Goal: Task Accomplishment & Management: Manage account settings

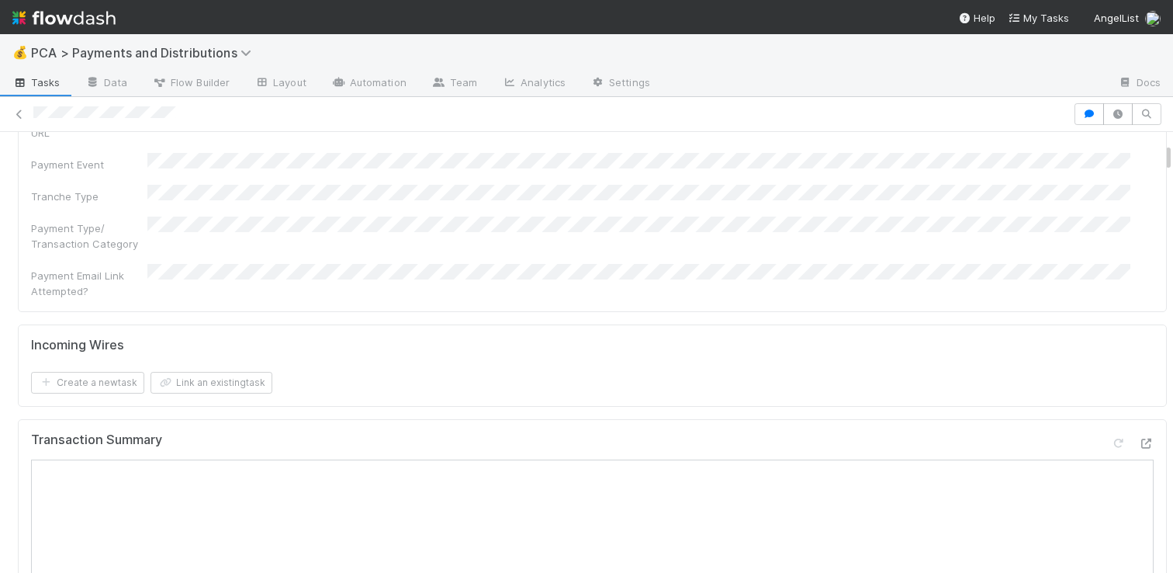
scroll to position [480, 0]
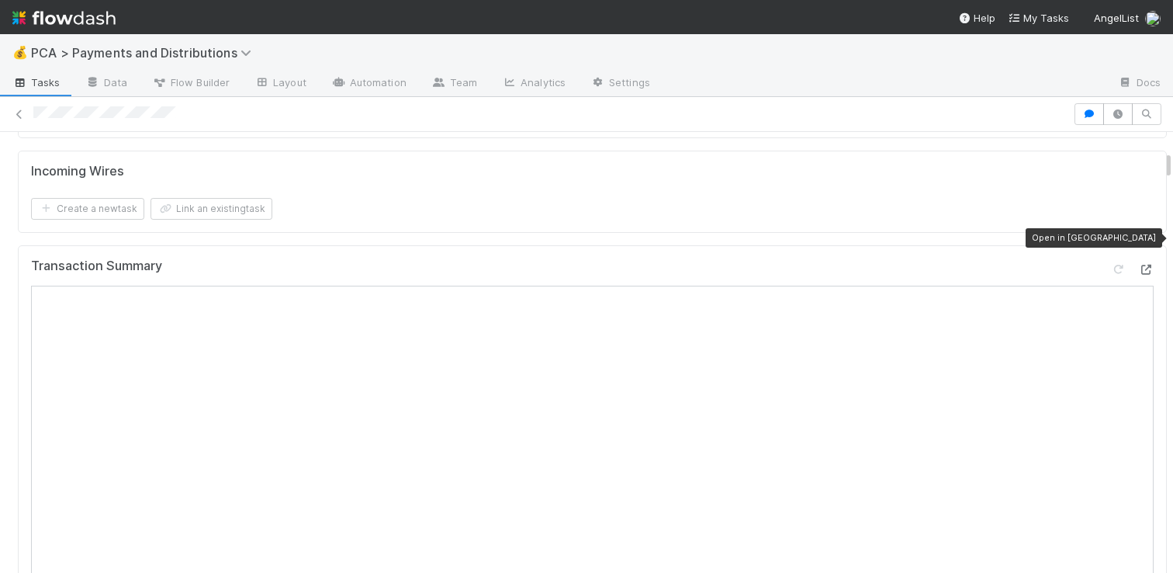
click at [1138, 262] on div at bounding box center [1146, 270] width 16 height 16
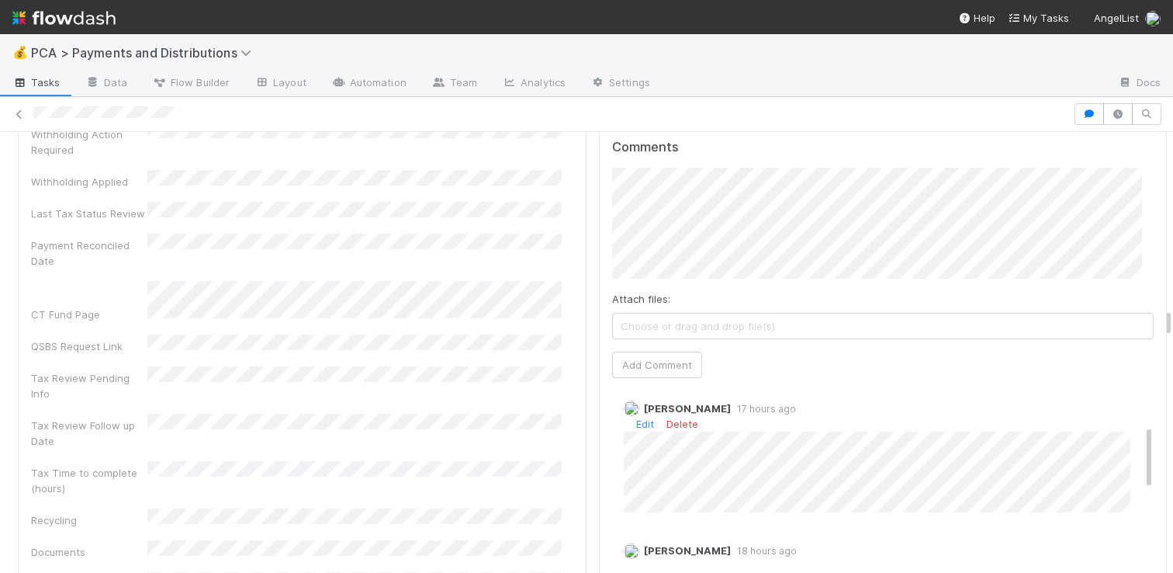
scroll to position [0, 0]
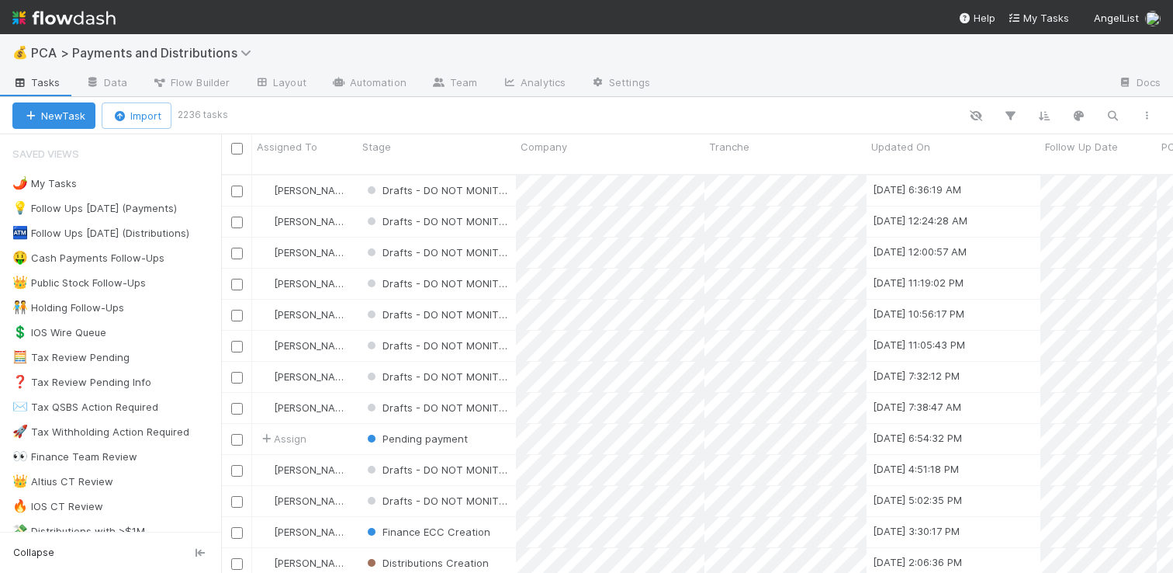
scroll to position [399, 941]
click at [75, 278] on div "👑 Public Stock Follow-Ups" at bounding box center [78, 282] width 133 height 19
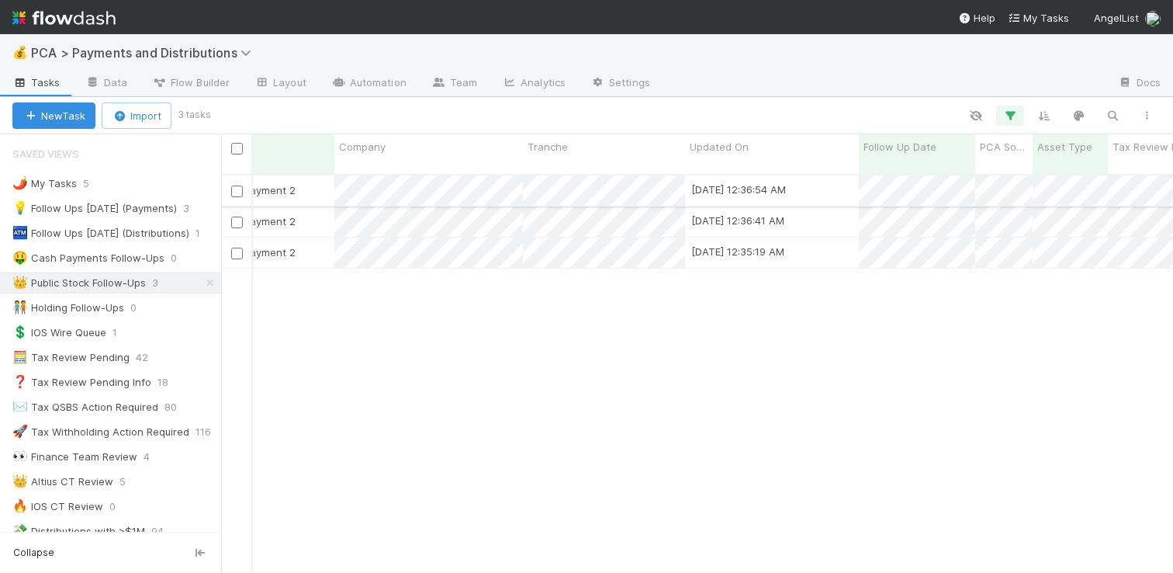
scroll to position [0, 258]
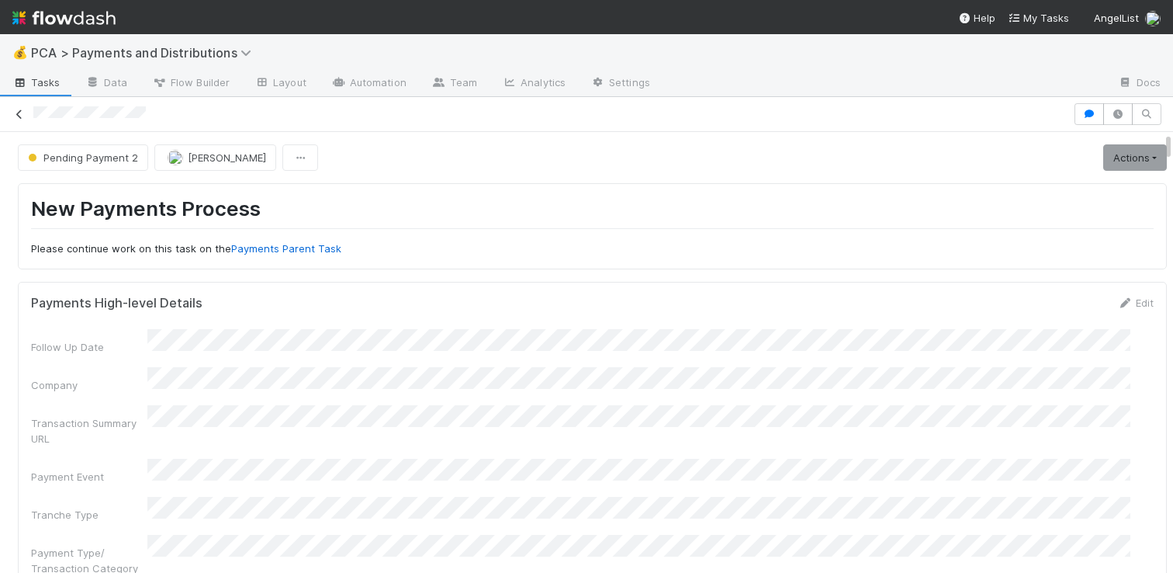
click at [26, 110] on icon at bounding box center [20, 114] width 16 height 10
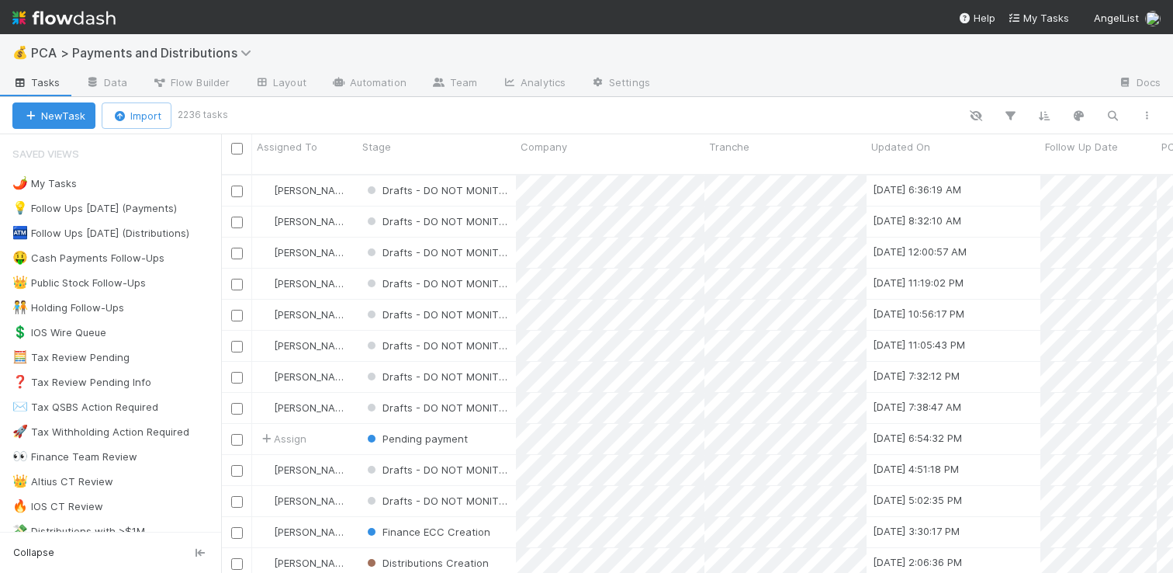
scroll to position [399, 941]
click at [1118, 117] on icon "button" at bounding box center [1113, 116] width 16 height 14
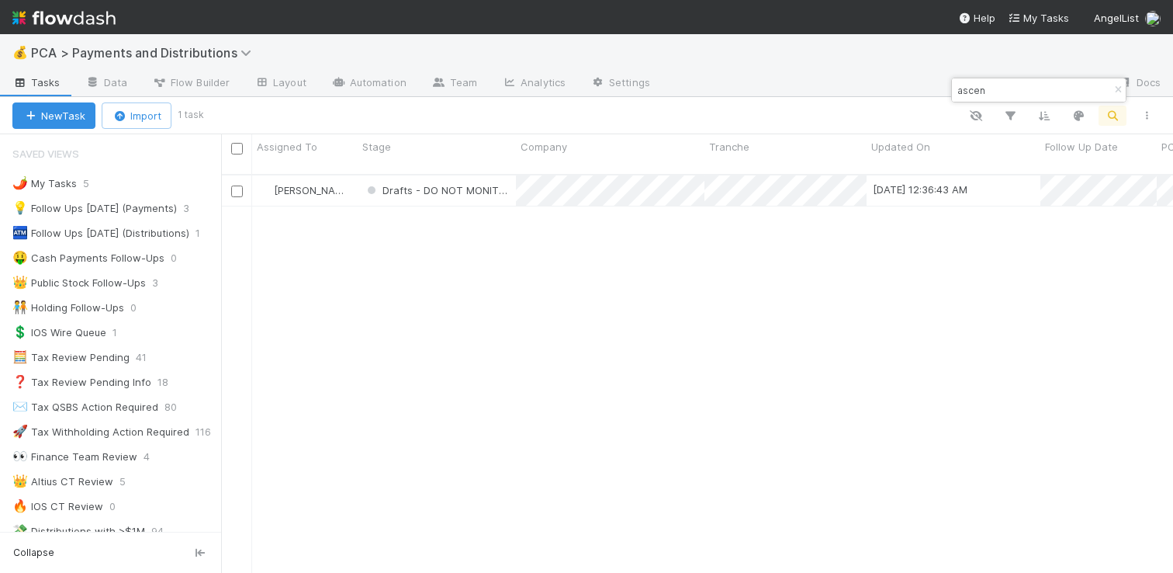
type input "ascen"
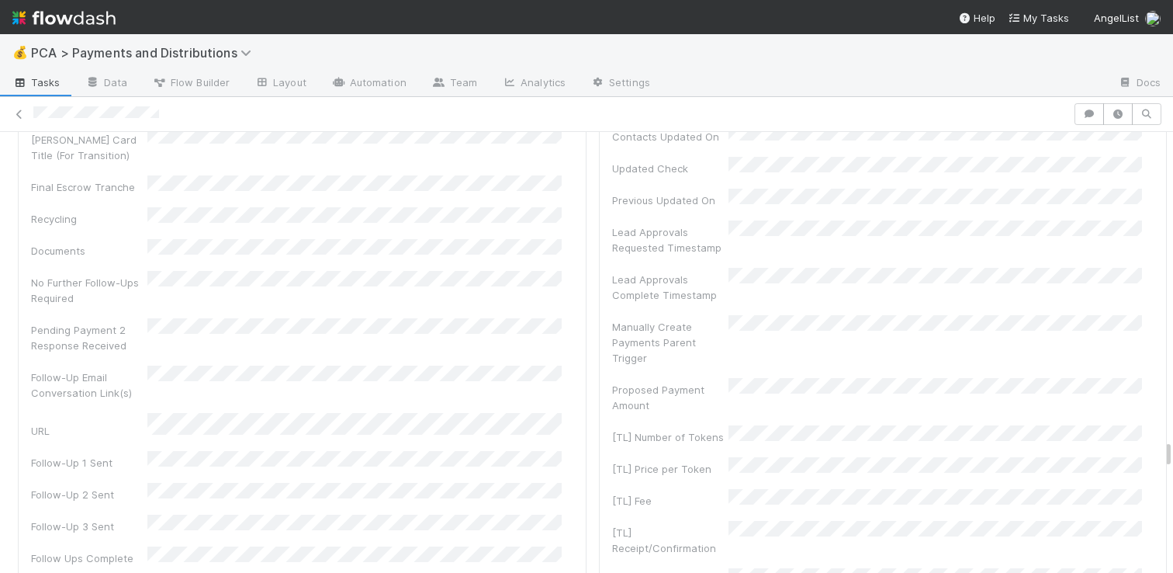
scroll to position [7698, 0]
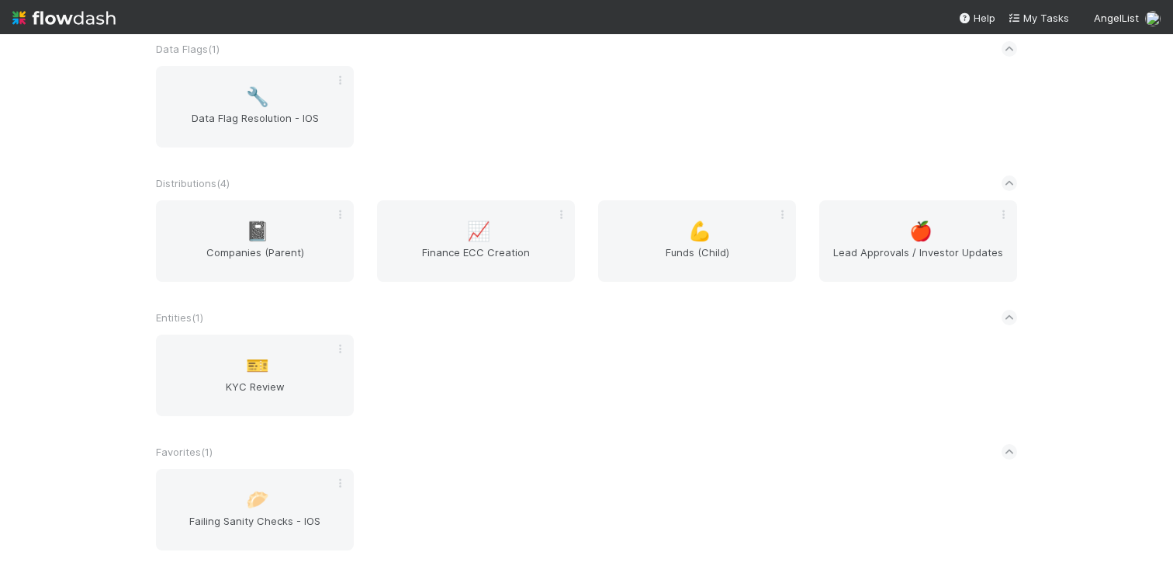
scroll to position [1220, 0]
click at [722, 221] on div "💪 Funds (Child)" at bounding box center [697, 239] width 198 height 81
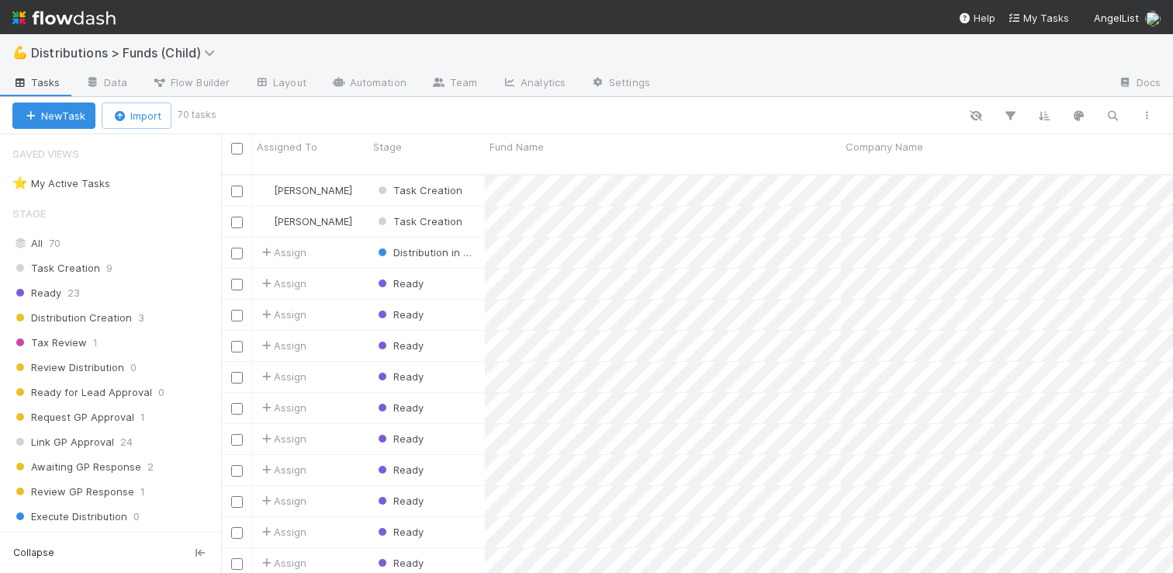
scroll to position [399, 941]
click at [1110, 119] on icon "button" at bounding box center [1113, 116] width 16 height 14
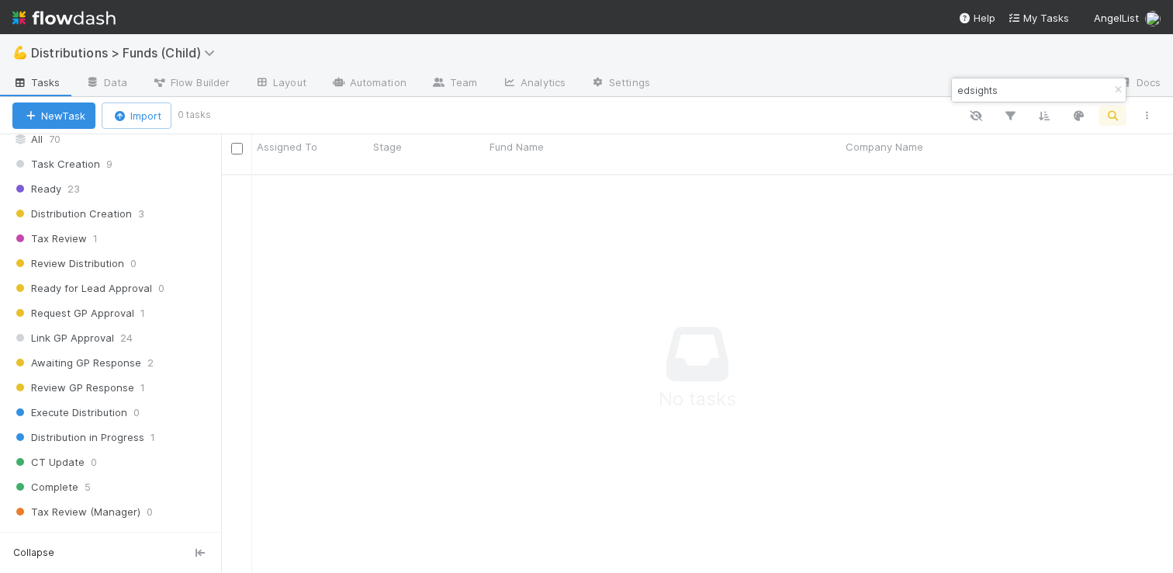
scroll to position [0, 0]
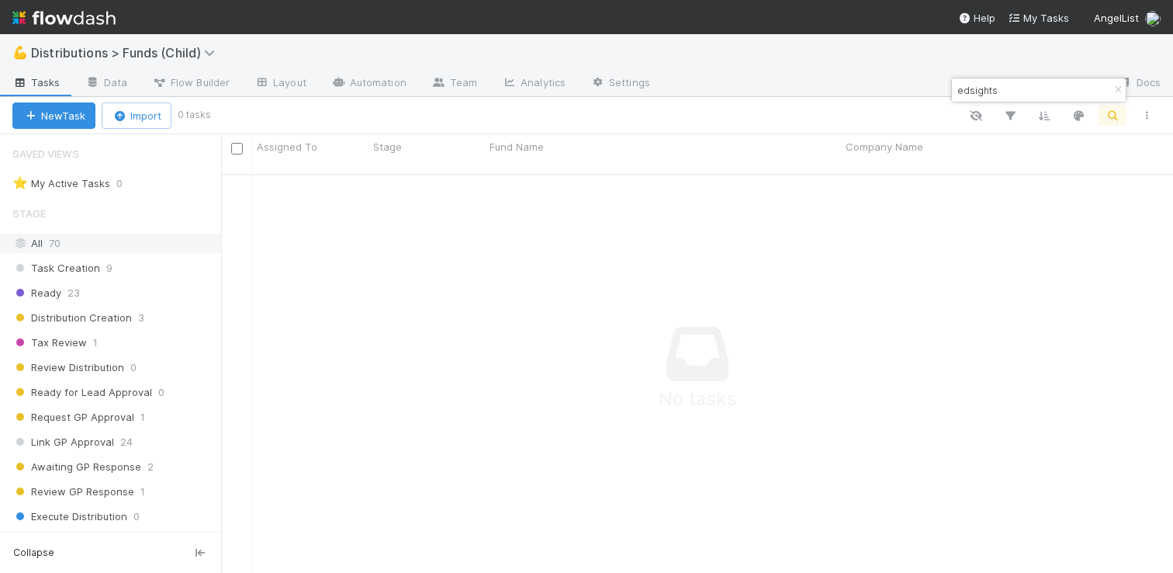
click at [81, 250] on div "All 70" at bounding box center [114, 243] width 205 height 19
drag, startPoint x: 1013, startPoint y: 87, endPoint x: 803, endPoint y: 80, distance: 209.6
click at [803, 80] on body "💪 Distributions > Funds (Child) Tasks Data Flow Builder Layout Automation Team …" at bounding box center [586, 286] width 1173 height 573
type input "ascen"
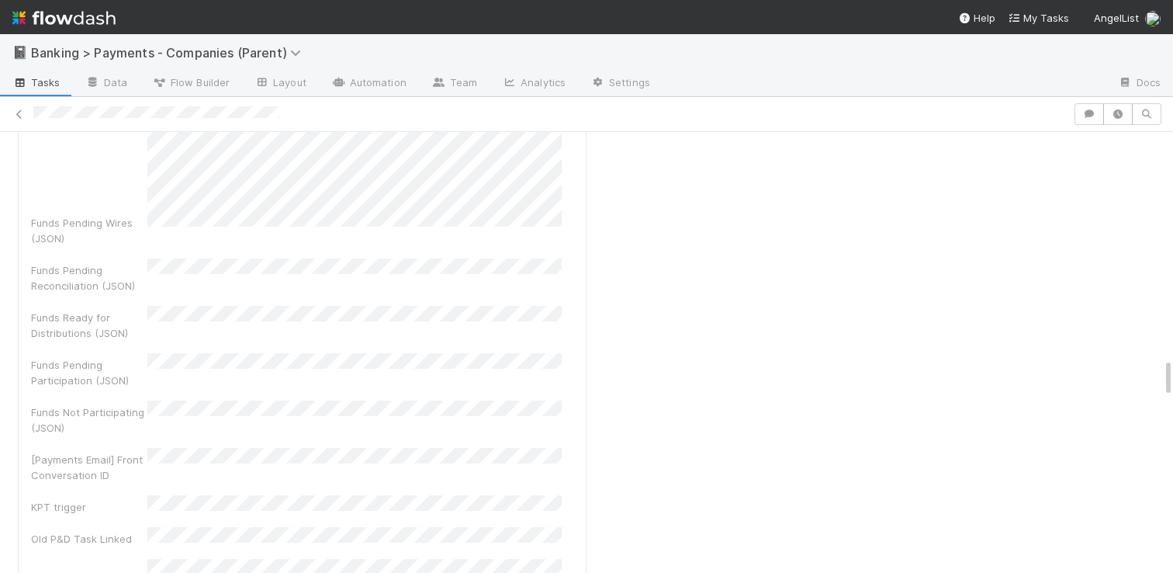
scroll to position [2525, 0]
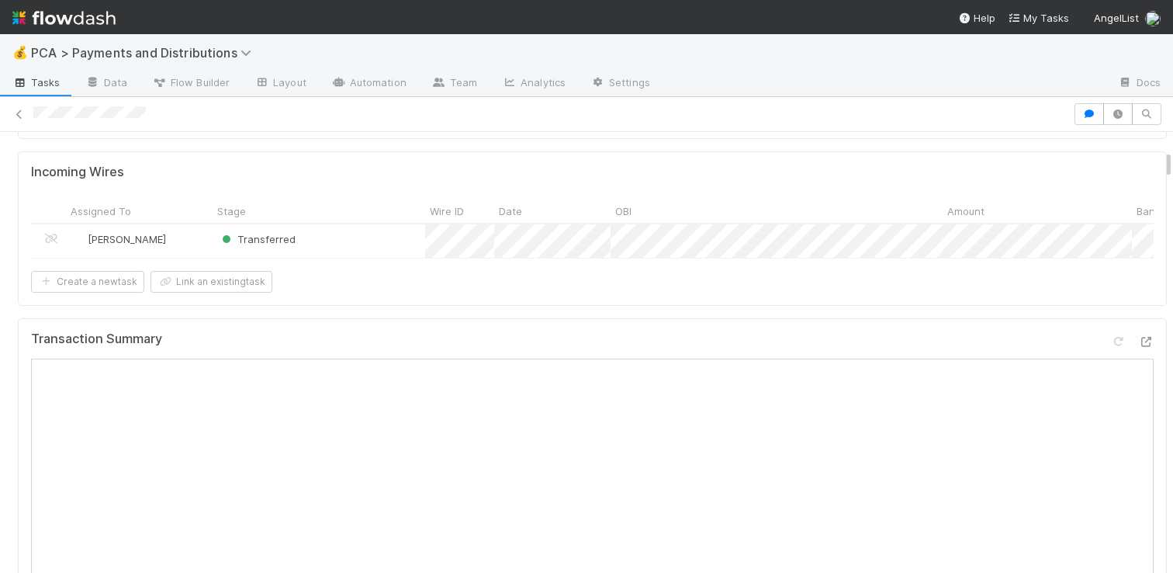
scroll to position [477, 0]
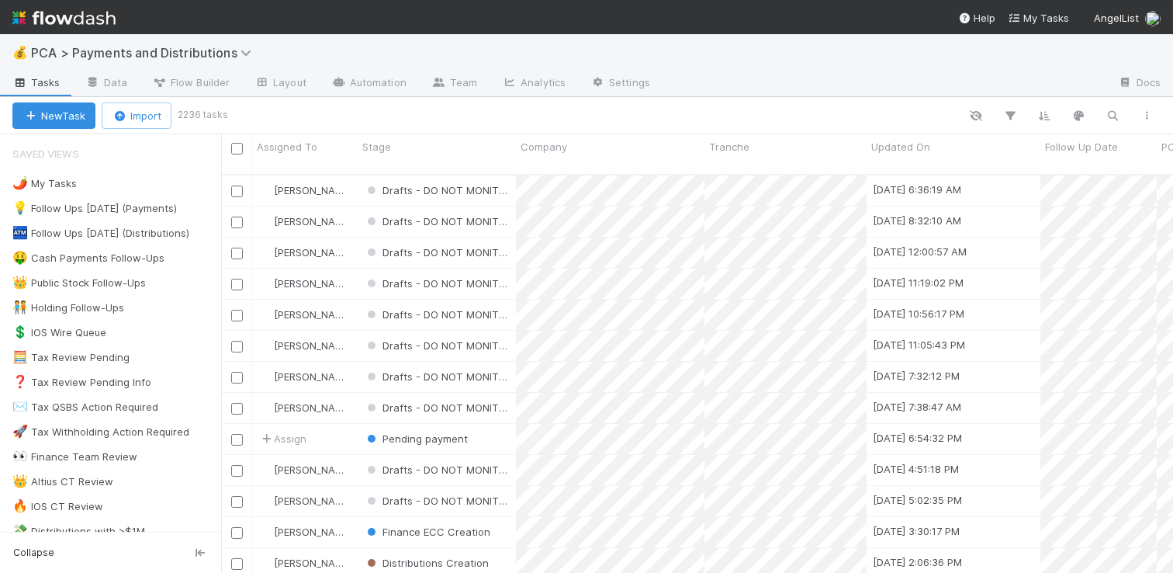
scroll to position [399, 941]
click at [108, 282] on div "👑 Public Stock Follow-Ups" at bounding box center [78, 282] width 133 height 19
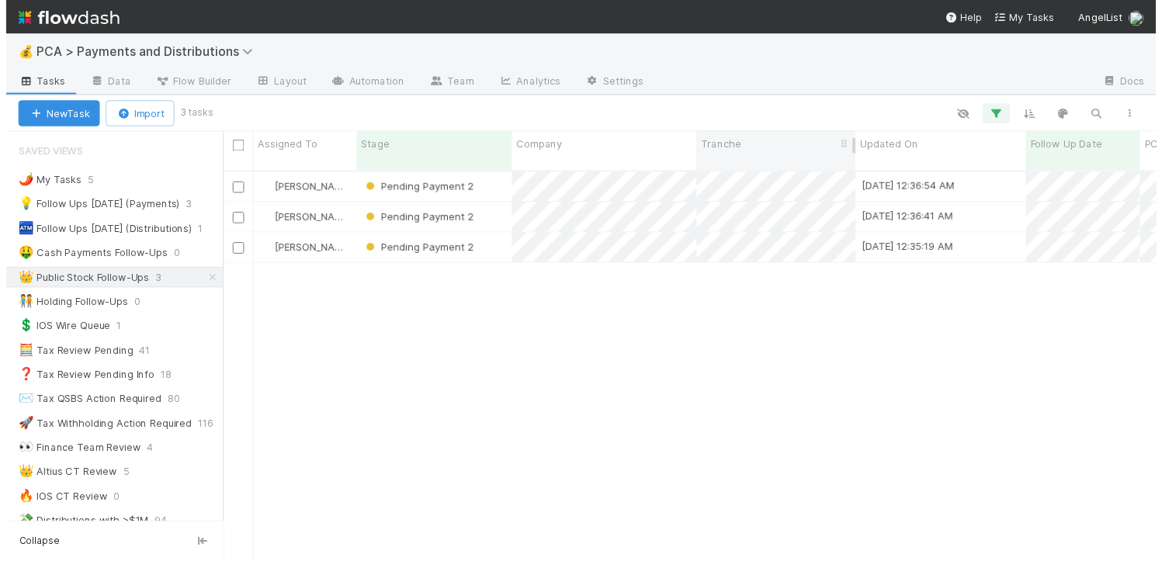
scroll to position [399, 941]
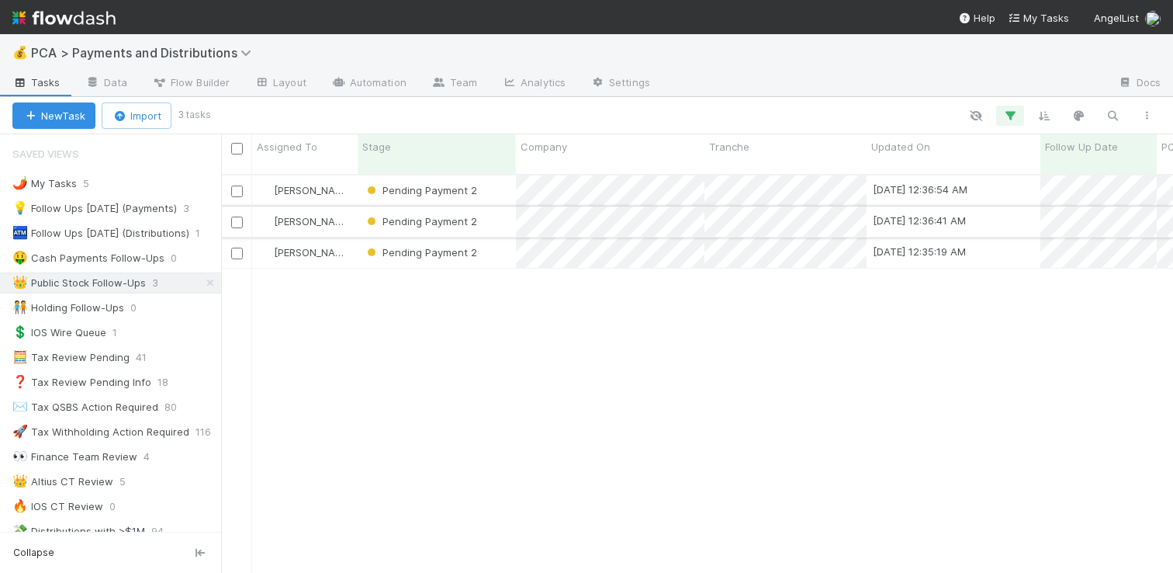
click at [487, 208] on div "Pending Payment 2" at bounding box center [437, 221] width 158 height 30
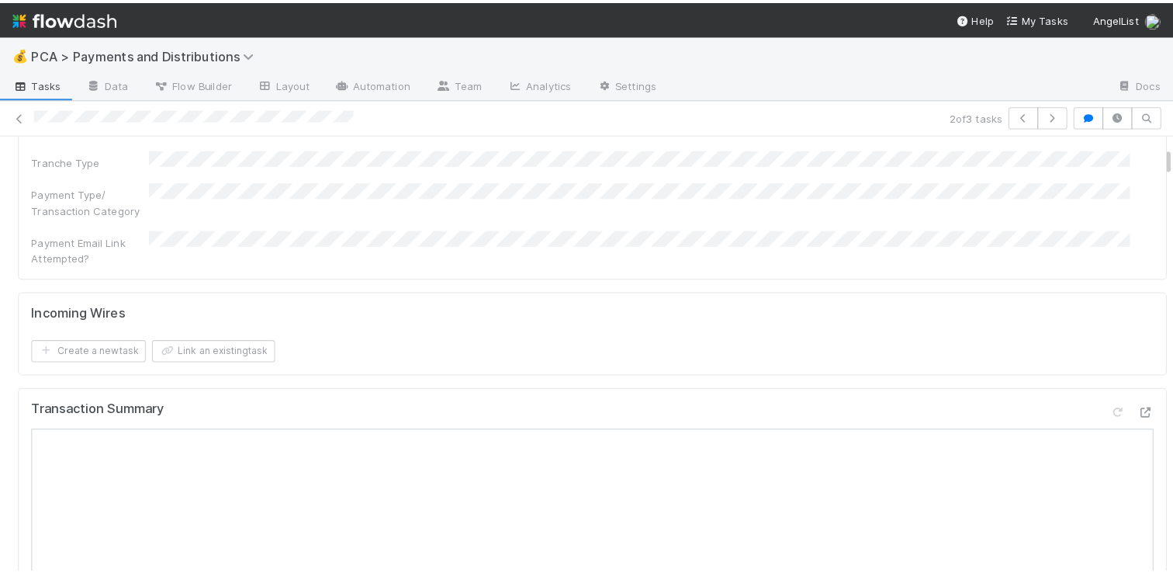
scroll to position [469, 0]
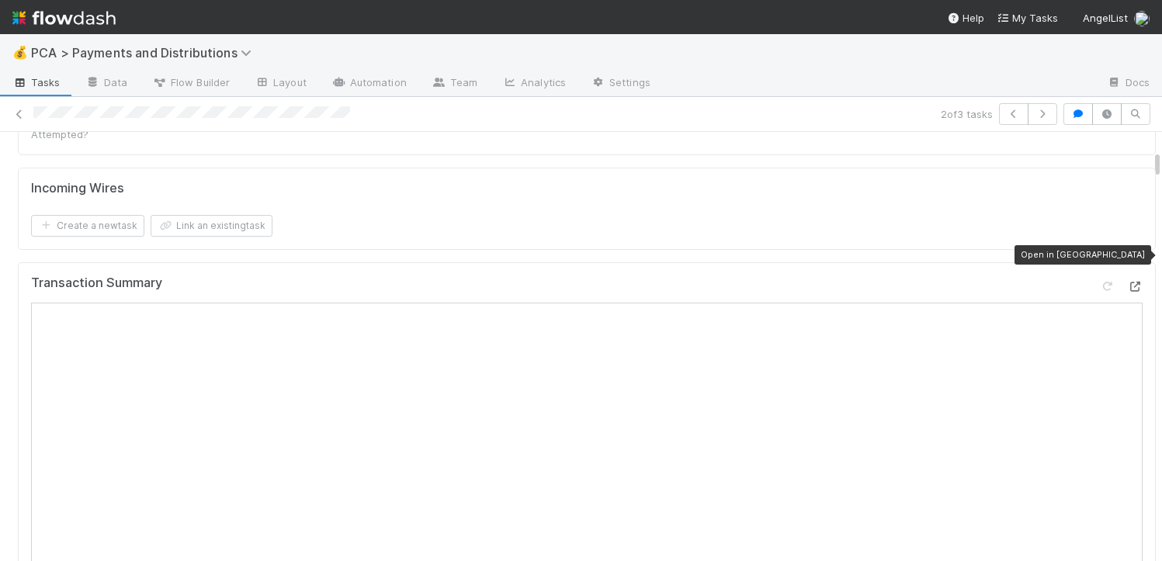
click at [1127, 282] on icon at bounding box center [1135, 287] width 16 height 10
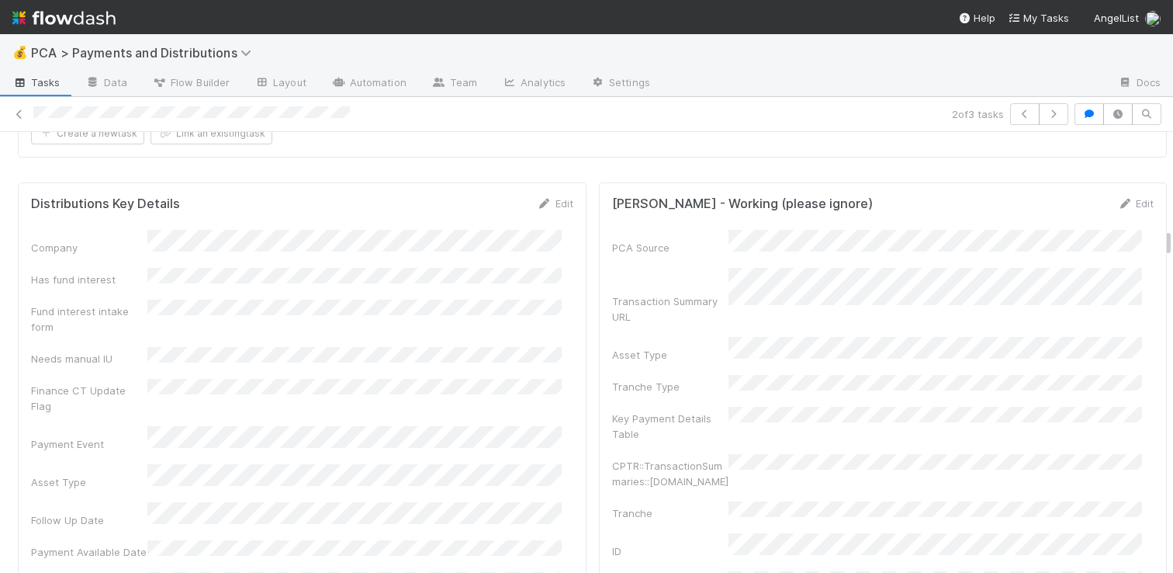
scroll to position [2212, 0]
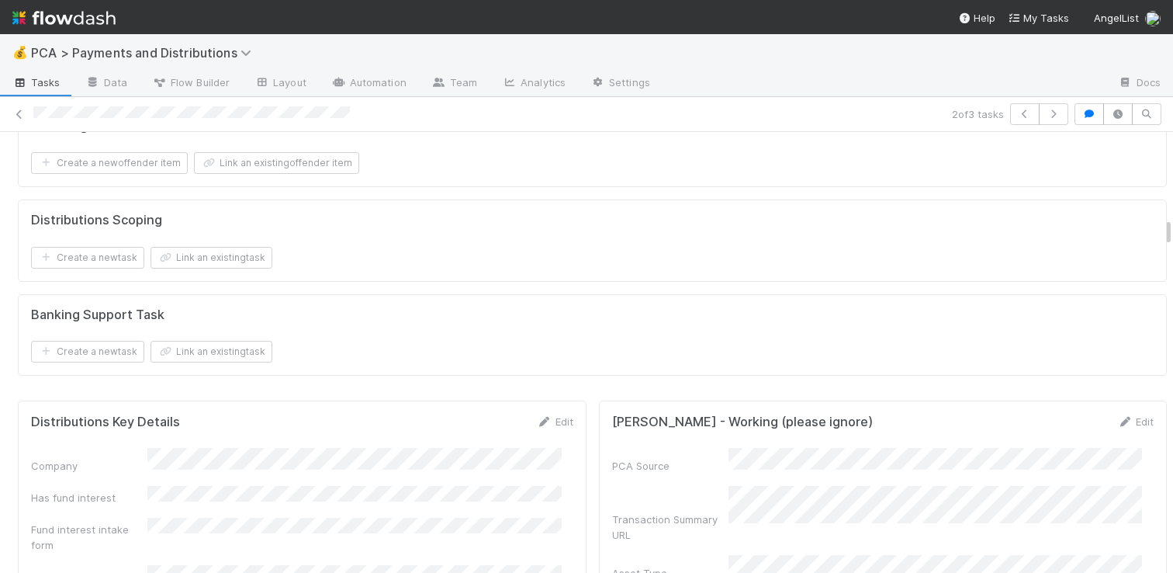
click at [546, 414] on div "Edit" at bounding box center [555, 422] width 36 height 16
click at [550, 415] on link "Edit" at bounding box center [555, 421] width 36 height 12
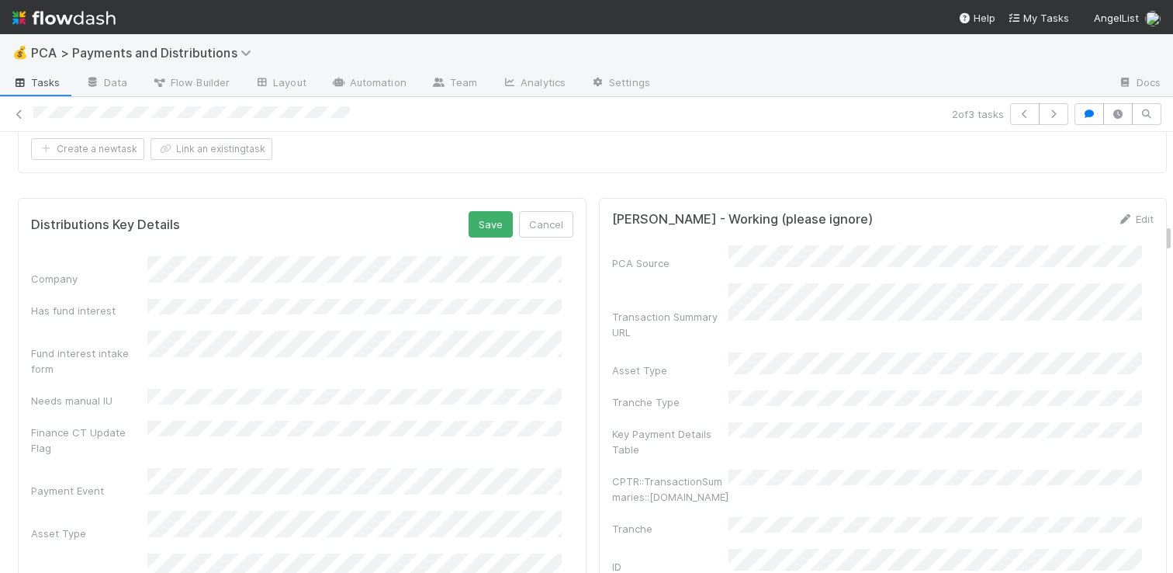
scroll to position [2423, 0]
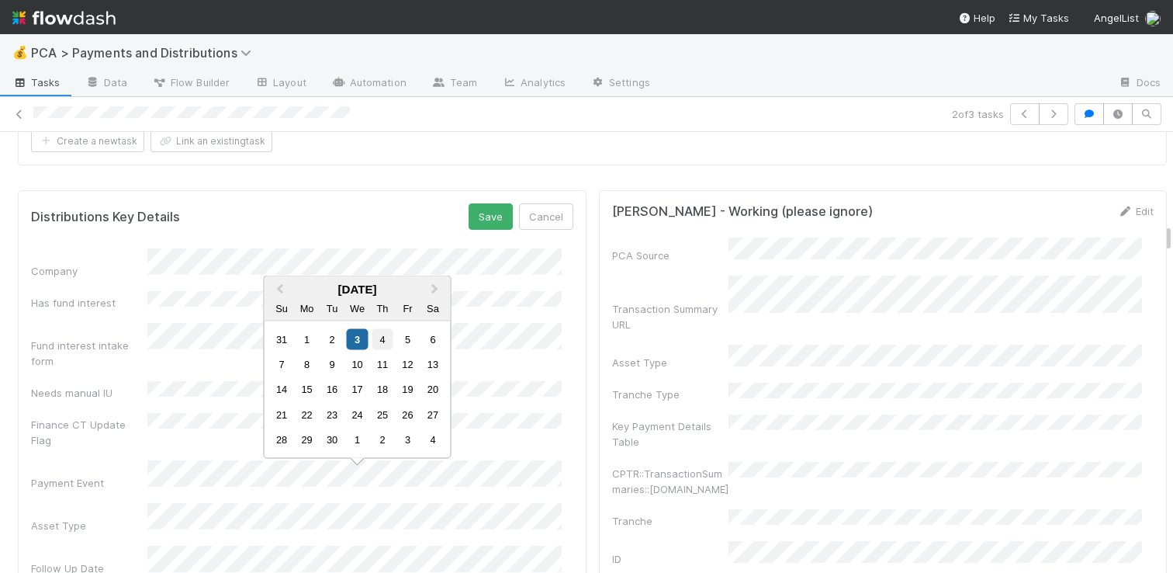
click at [384, 343] on div "4" at bounding box center [382, 338] width 21 height 21
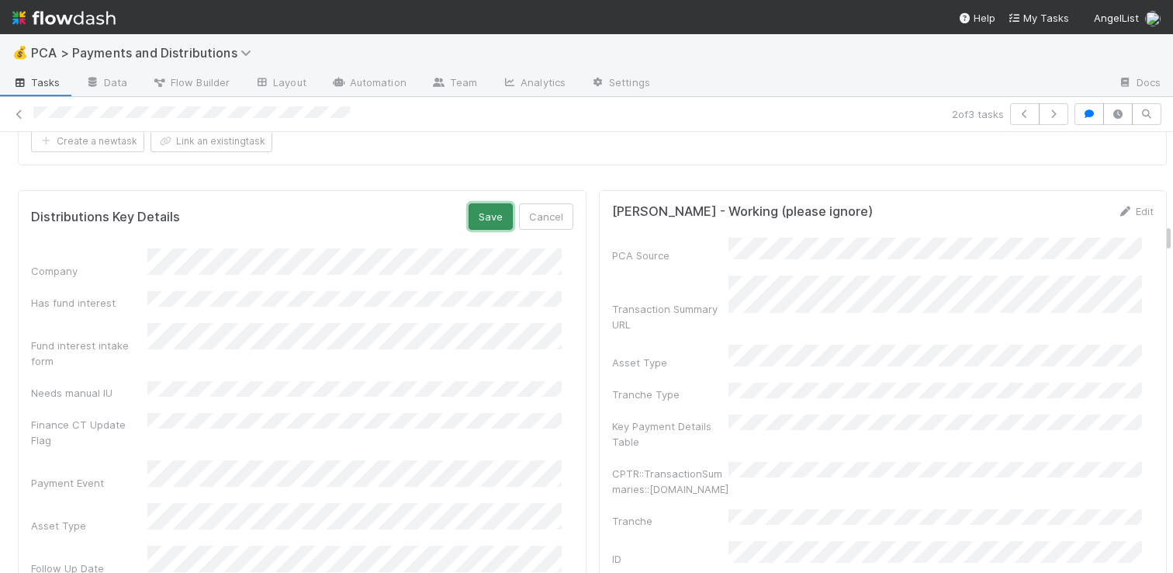
click at [469, 203] on button "Save" at bounding box center [491, 216] width 44 height 26
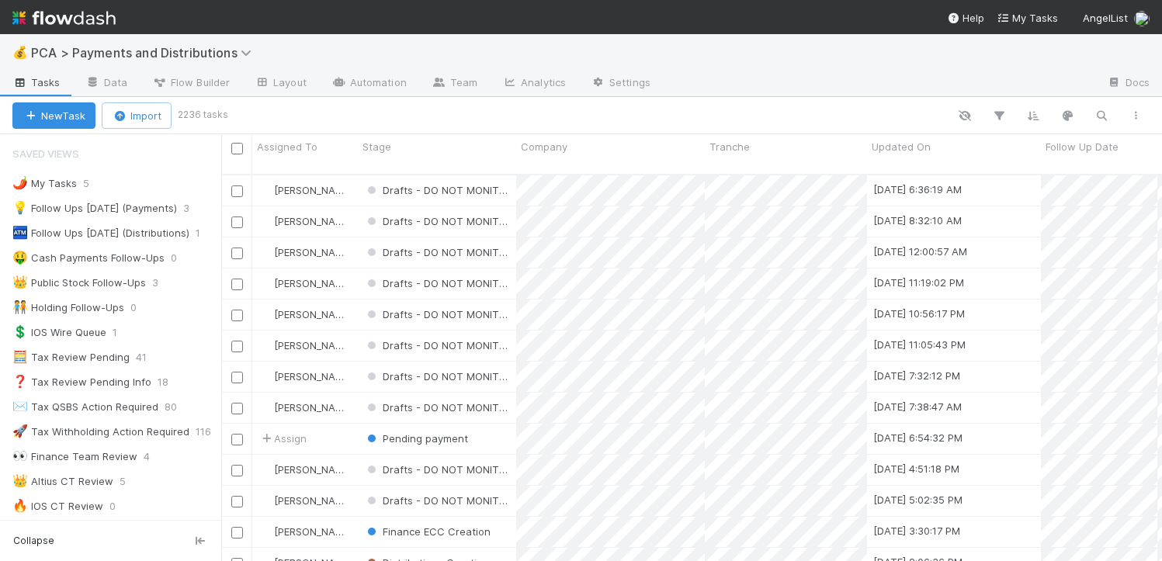
scroll to position [387, 929]
click at [81, 279] on div "👑 Public Stock Follow-Ups" at bounding box center [78, 282] width 133 height 19
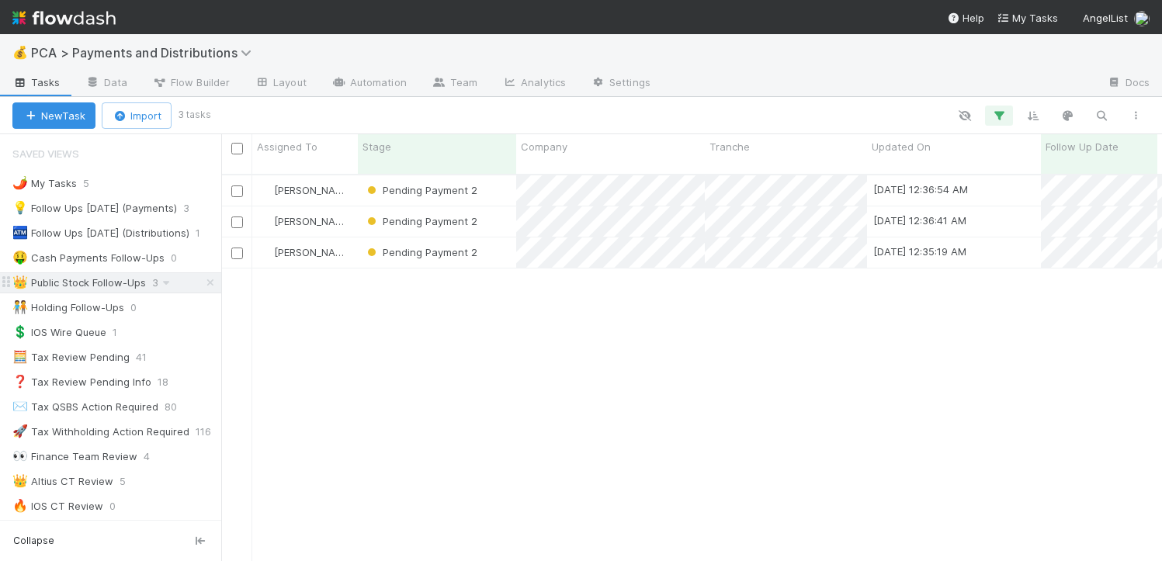
scroll to position [387, 929]
click at [504, 237] on div "Pending Payment 2" at bounding box center [437, 252] width 158 height 30
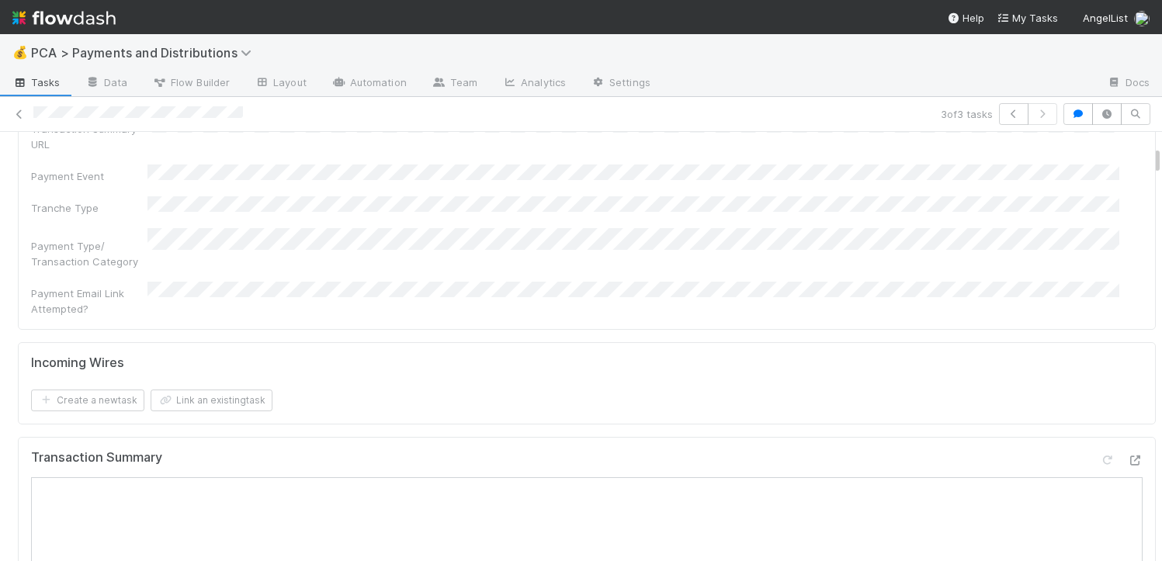
scroll to position [596, 0]
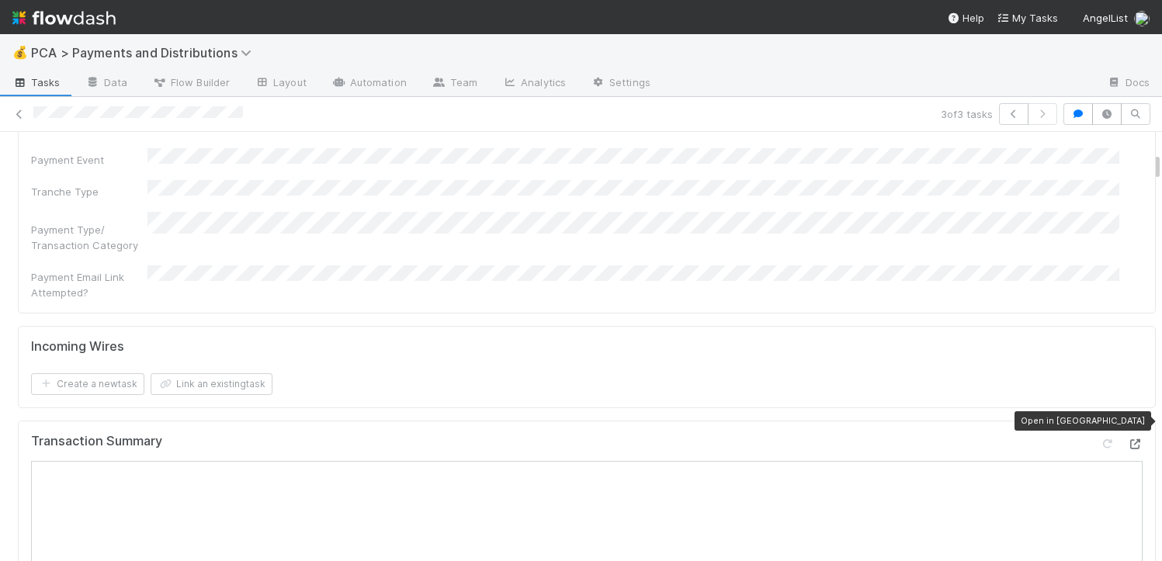
click at [1127, 439] on icon at bounding box center [1135, 444] width 16 height 10
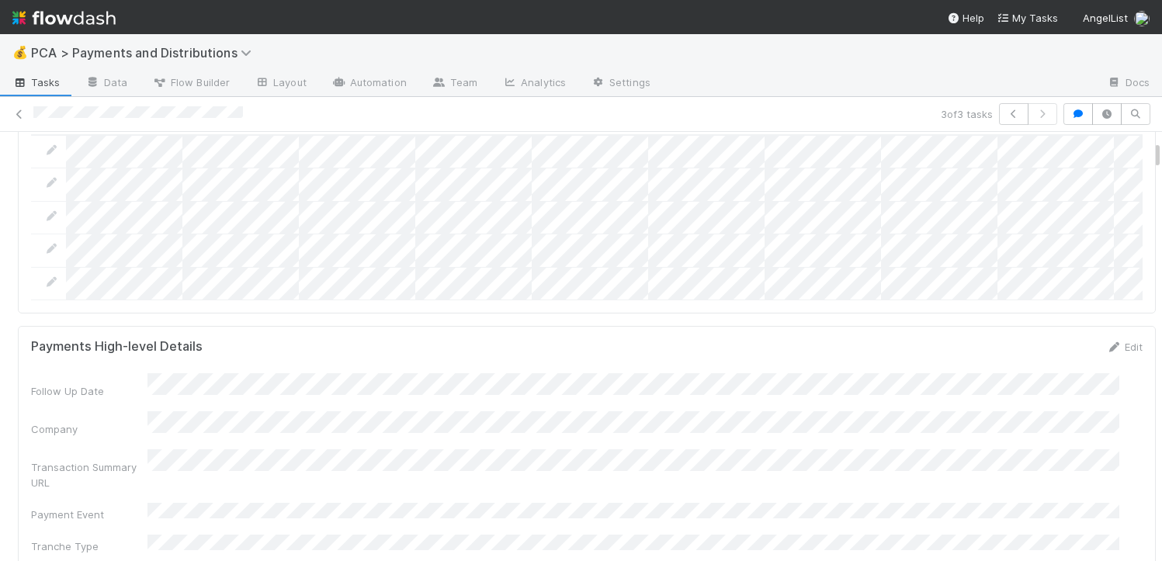
scroll to position [240, 0]
